Goal: Task Accomplishment & Management: Manage account settings

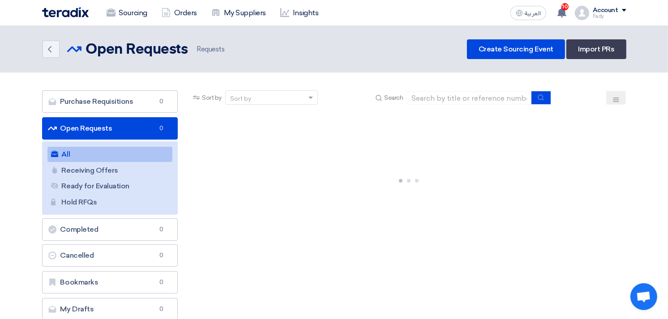
click at [103, 155] on link "All All" at bounding box center [109, 154] width 125 height 15
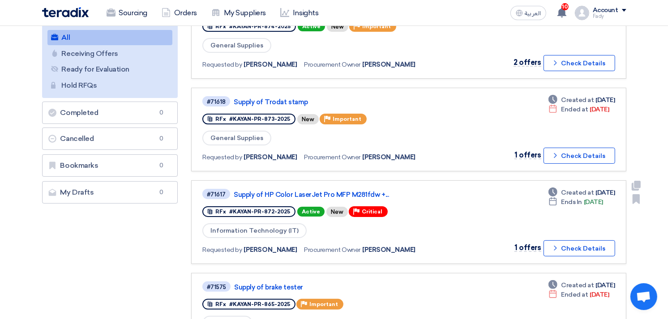
scroll to position [99, 0]
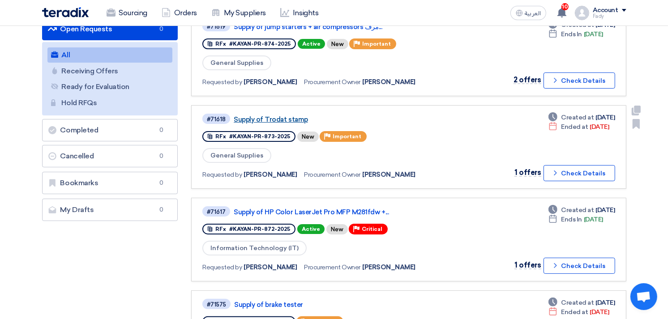
click at [276, 116] on link "Supply of Trodat stamp" at bounding box center [346, 120] width 224 height 8
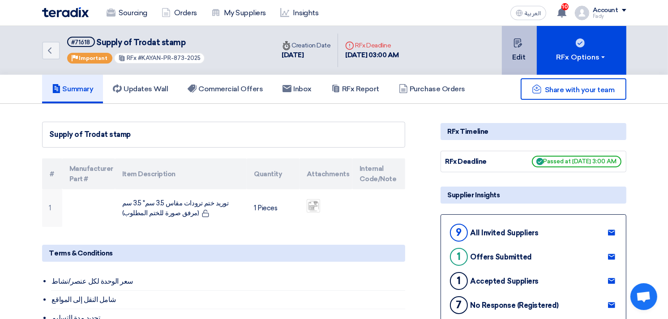
click at [533, 44] on button "Edit" at bounding box center [519, 50] width 35 height 49
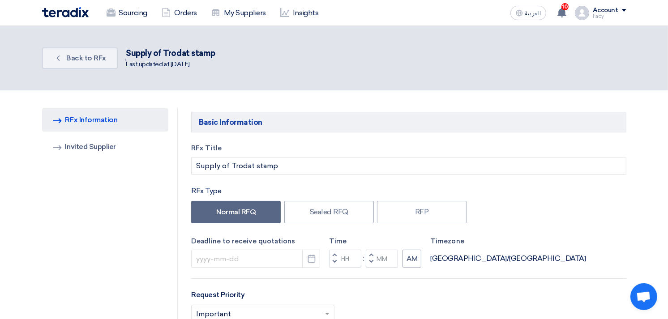
type input "[DATE]"
type input "03"
type input "00"
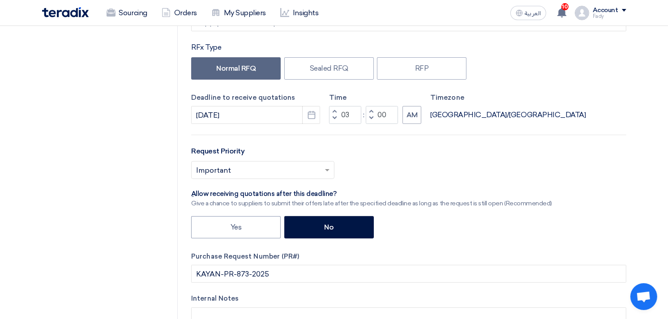
scroll to position [149, 0]
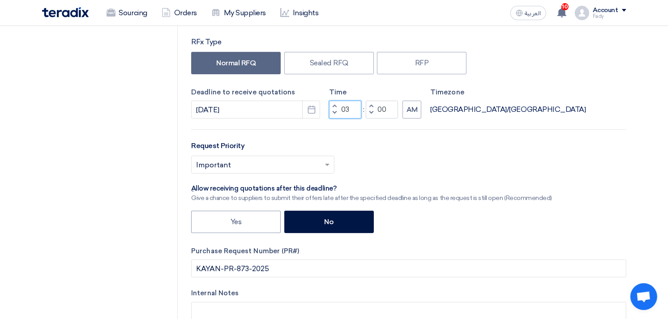
click at [345, 104] on input "03" at bounding box center [345, 110] width 32 height 18
type input "05"
click at [409, 107] on button "AM" at bounding box center [412, 110] width 19 height 18
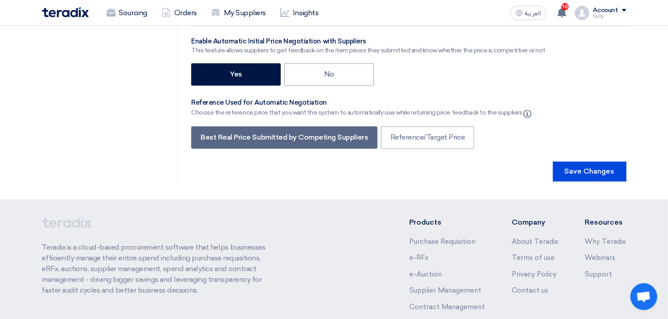
scroll to position [1743, 0]
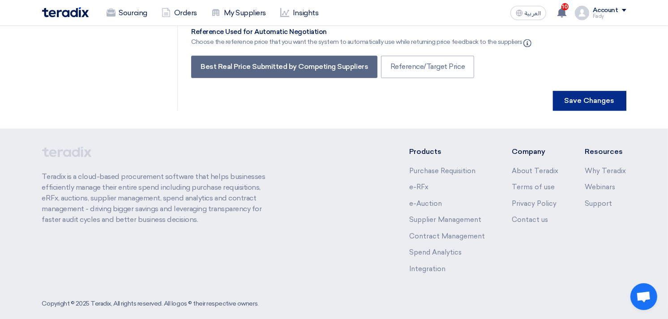
click at [577, 92] on button "Save Changes" at bounding box center [589, 101] width 73 height 20
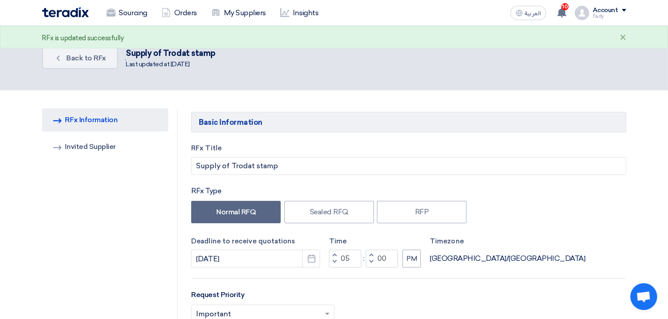
click at [118, 23] on div "Sourcing Orders My Suppliers Insights العربية ع 10 You have a new offer for 'Su…" at bounding box center [334, 13] width 598 height 26
click at [125, 11] on link "Sourcing" at bounding box center [126, 13] width 55 height 20
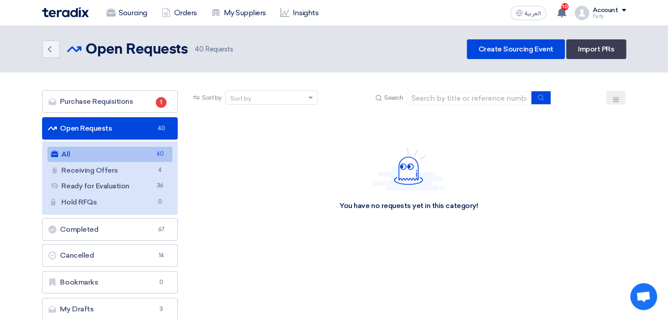
click at [108, 155] on link "All All 40" at bounding box center [109, 154] width 125 height 15
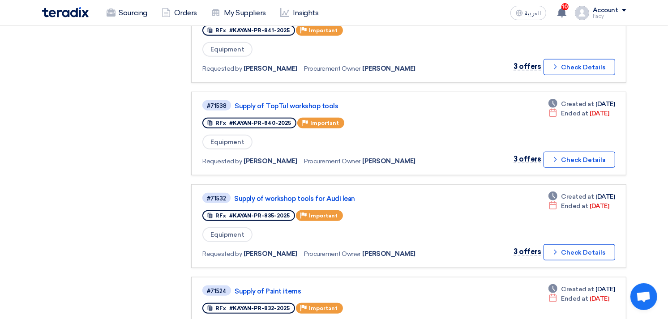
scroll to position [674, 0]
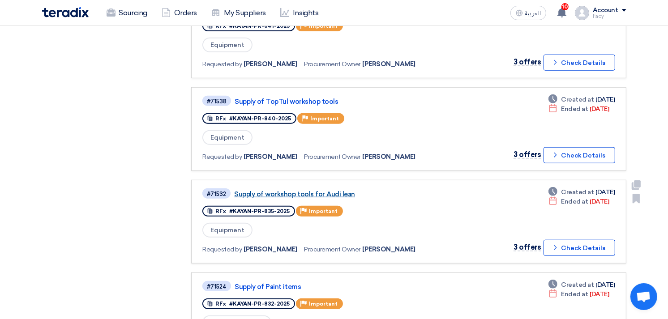
click at [321, 190] on link "Supply of workshop tools for Audi lean" at bounding box center [346, 194] width 224 height 8
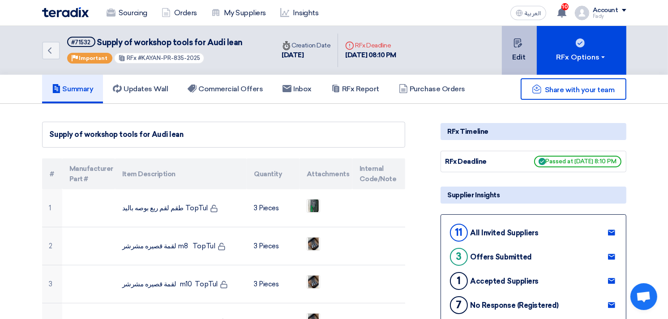
click at [521, 51] on button "Edit" at bounding box center [519, 50] width 35 height 49
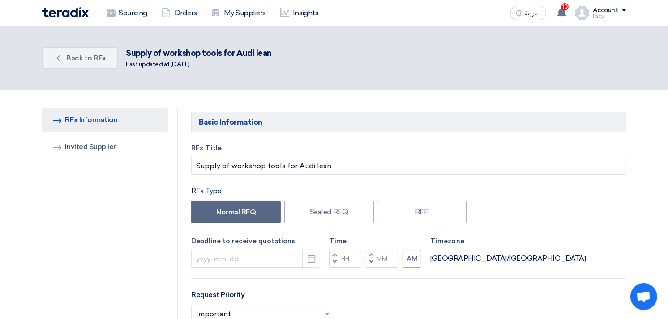
type input "[DATE]"
type input "08"
type input "10"
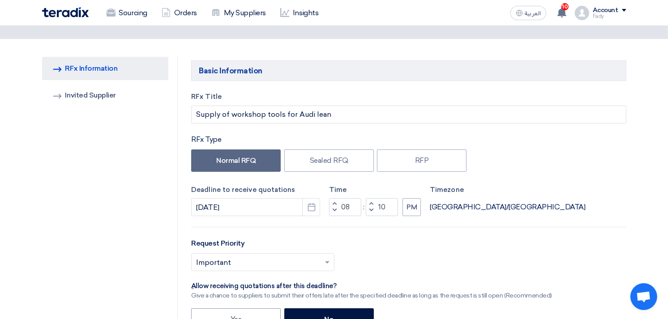
scroll to position [45, 0]
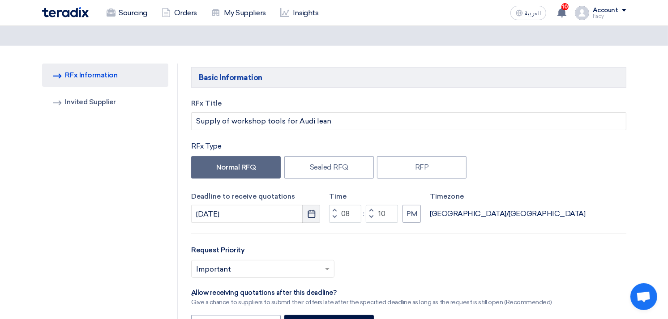
click at [311, 211] on use "button" at bounding box center [312, 214] width 8 height 8
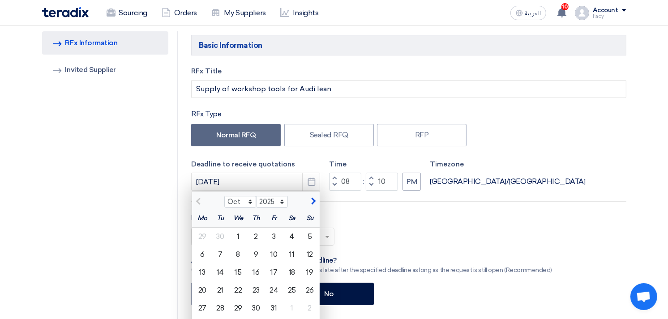
scroll to position [95, 0]
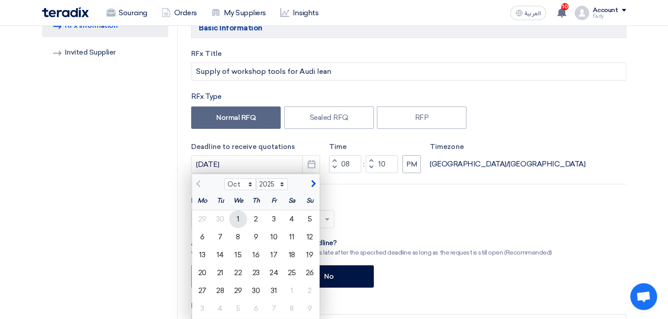
click at [240, 220] on div "1" at bounding box center [238, 220] width 18 height 18
type input "[DATE]"
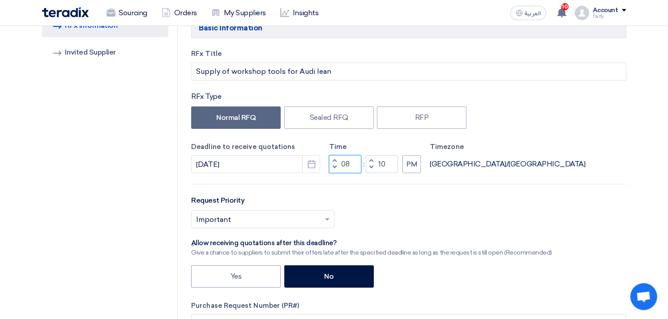
click at [343, 160] on input "08" at bounding box center [345, 164] width 32 height 18
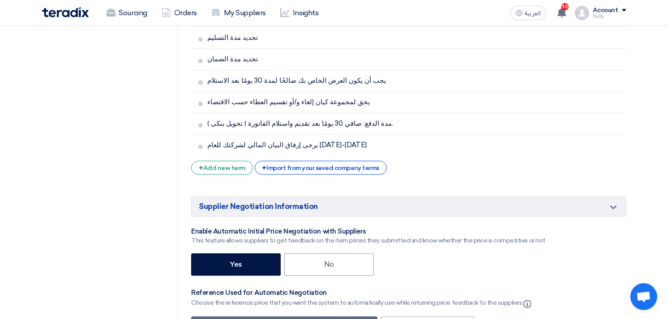
scroll to position [1986, 0]
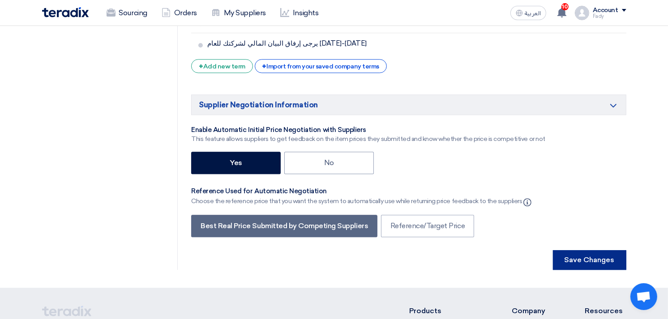
type input "02"
click at [600, 250] on button "Save Changes" at bounding box center [589, 260] width 73 height 20
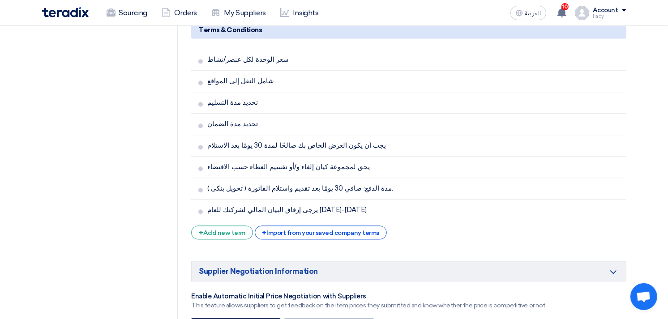
scroll to position [1991, 0]
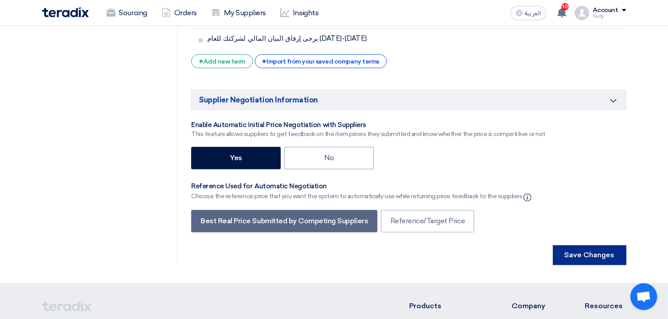
click at [601, 245] on button "Save Changes" at bounding box center [589, 255] width 73 height 20
